Goal: Find contact information: Find contact information

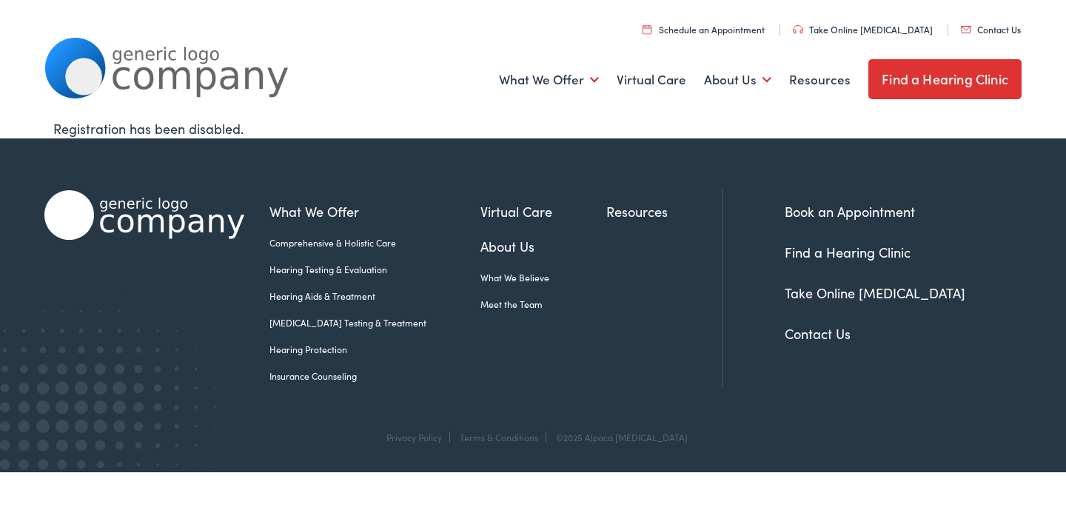
click at [807, 338] on link "Contact Us" at bounding box center [817, 333] width 66 height 19
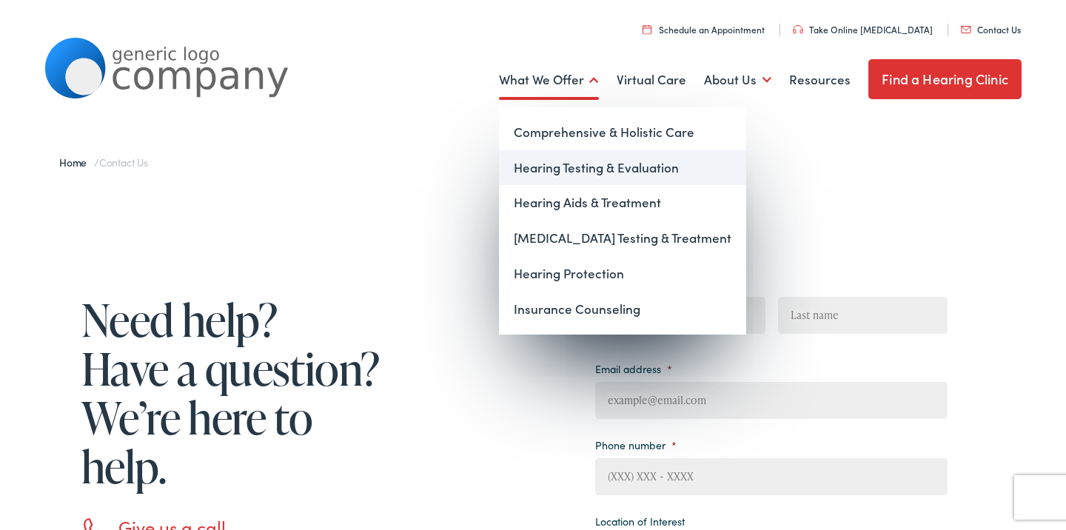
click at [568, 167] on link "Hearing Testing & Evaluation" at bounding box center [622, 168] width 247 height 36
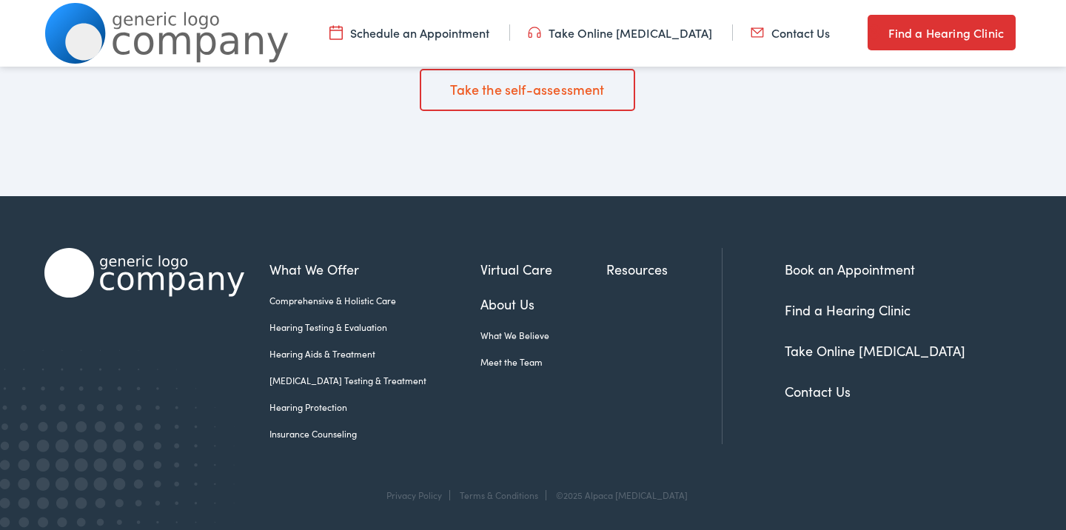
scroll to position [2601, 0]
click at [813, 385] on link "Contact Us" at bounding box center [817, 391] width 66 height 19
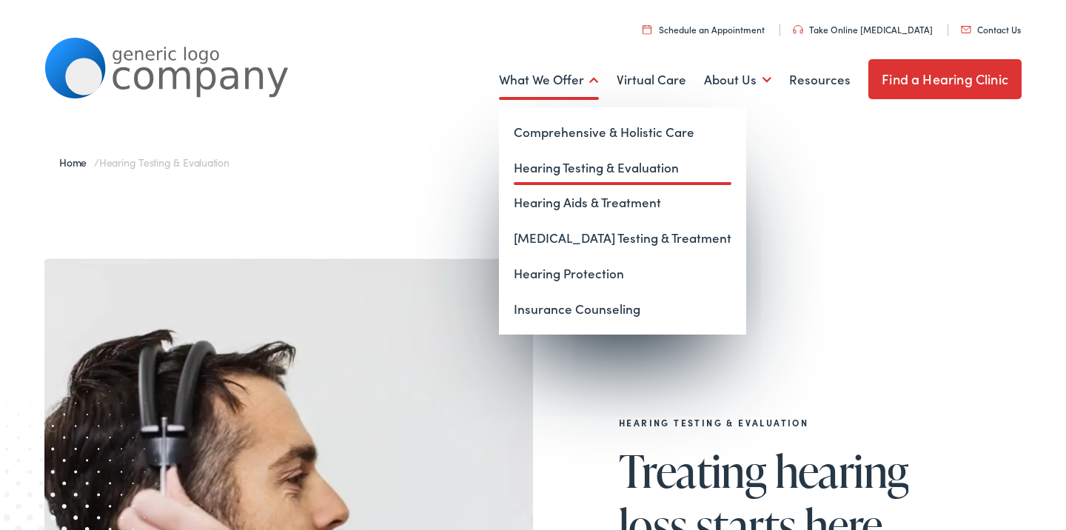
scroll to position [0, 0]
